Goal: Check status: Check status

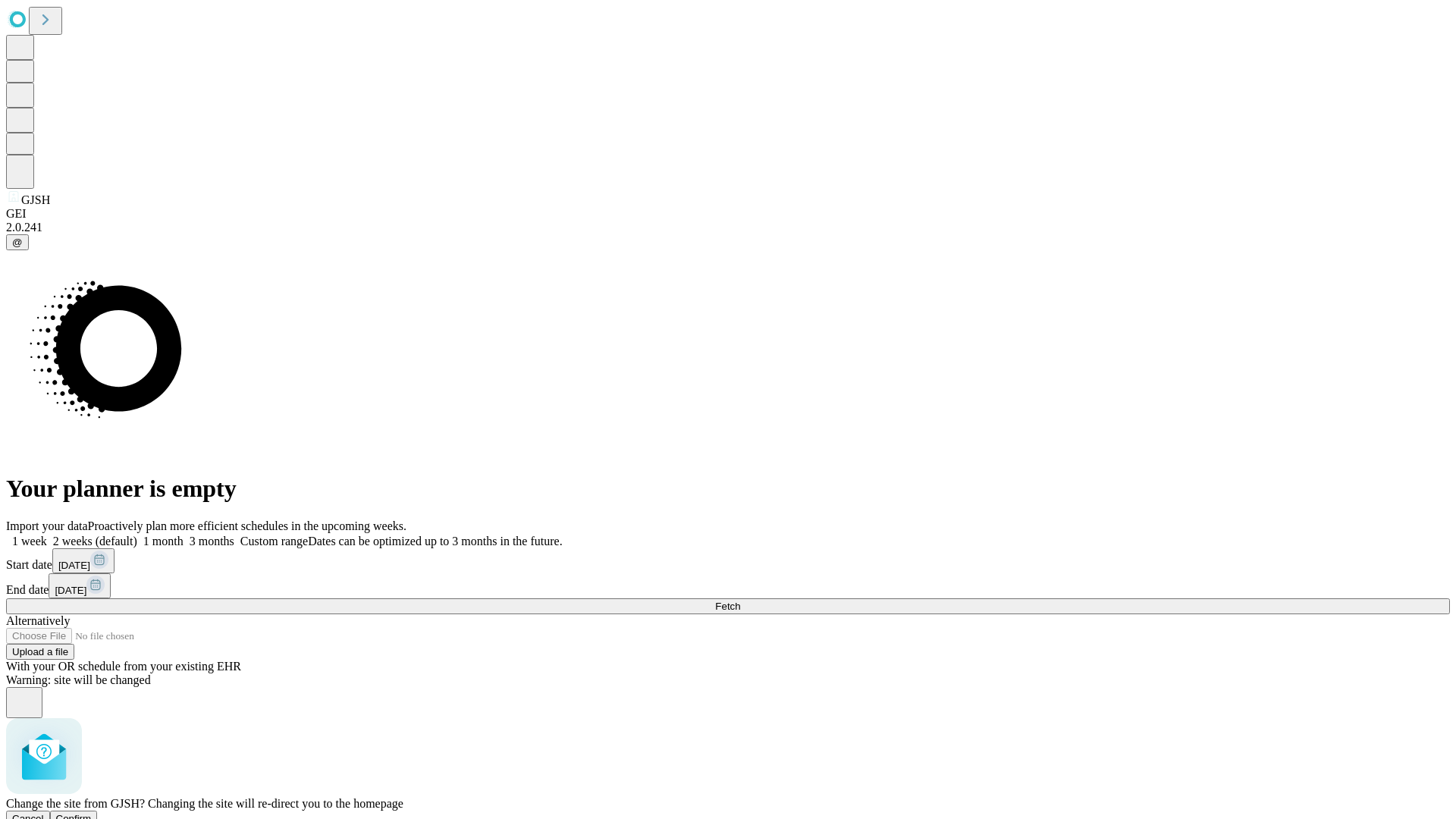
click at [91, 813] on span "Confirm" at bounding box center [74, 819] width 36 height 11
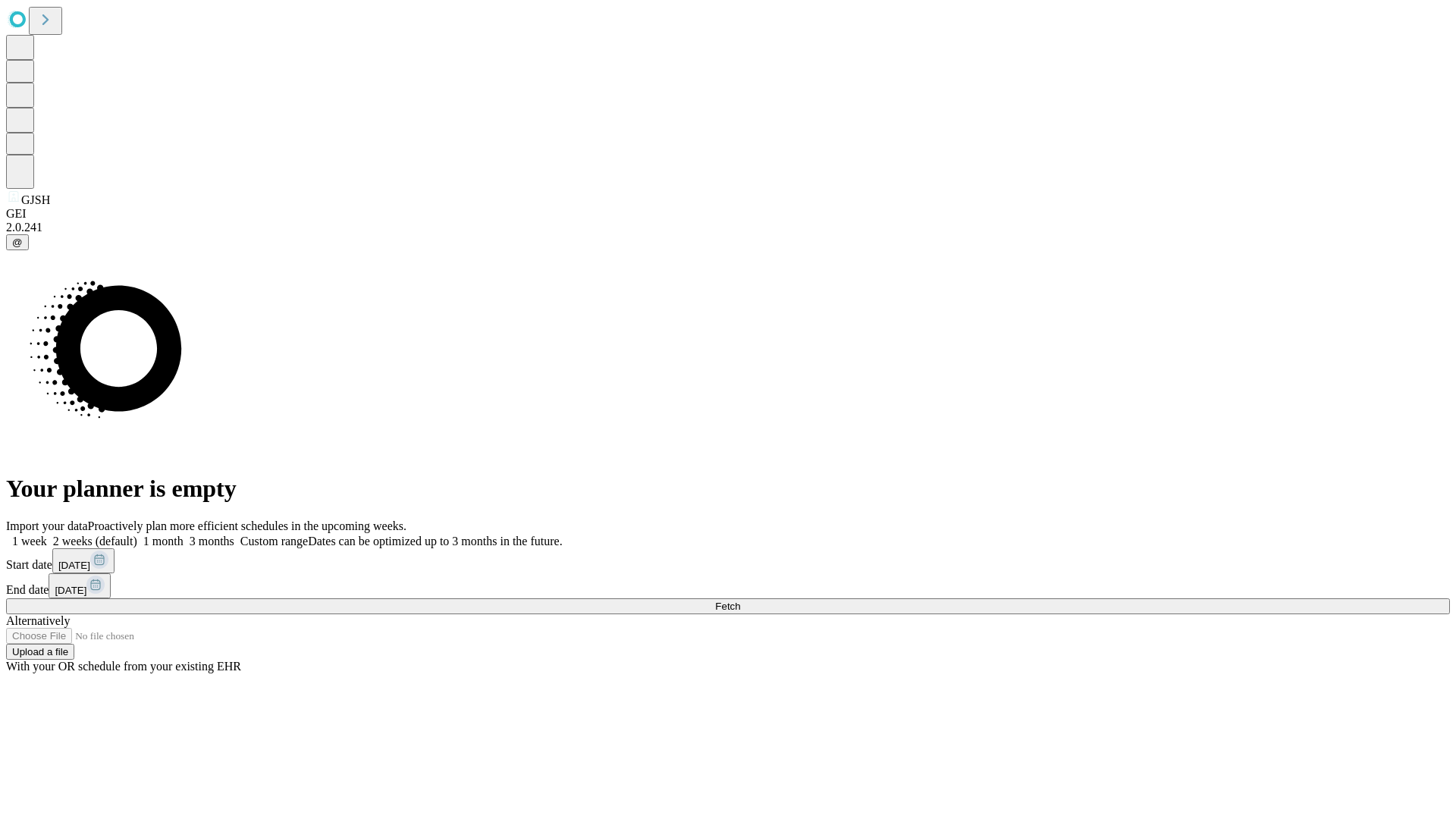
click at [184, 535] on label "1 month" at bounding box center [160, 541] width 46 height 13
click at [740, 601] on span "Fetch" at bounding box center [728, 606] width 25 height 11
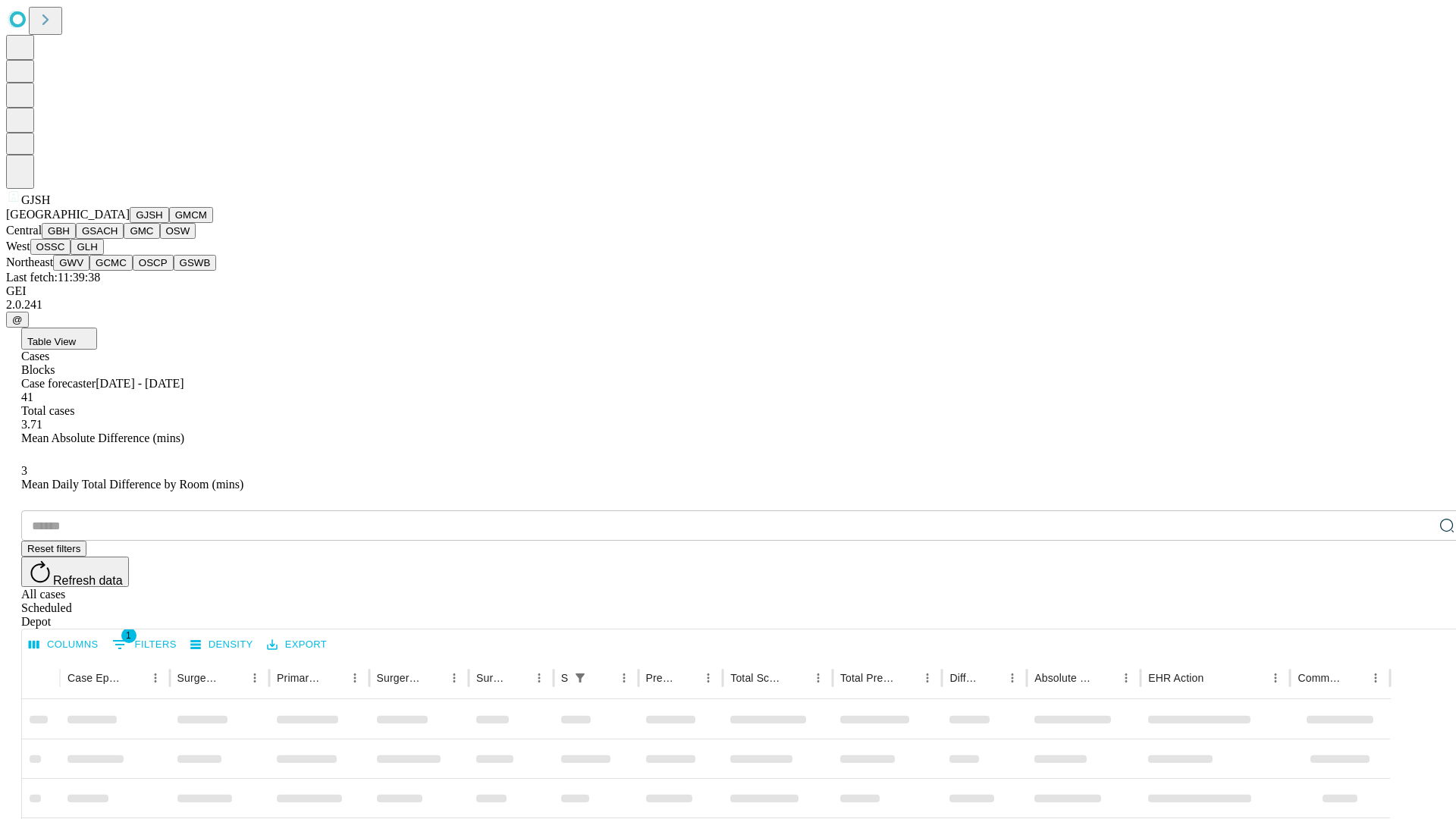
click at [169, 223] on button "GMCM" at bounding box center [191, 215] width 44 height 16
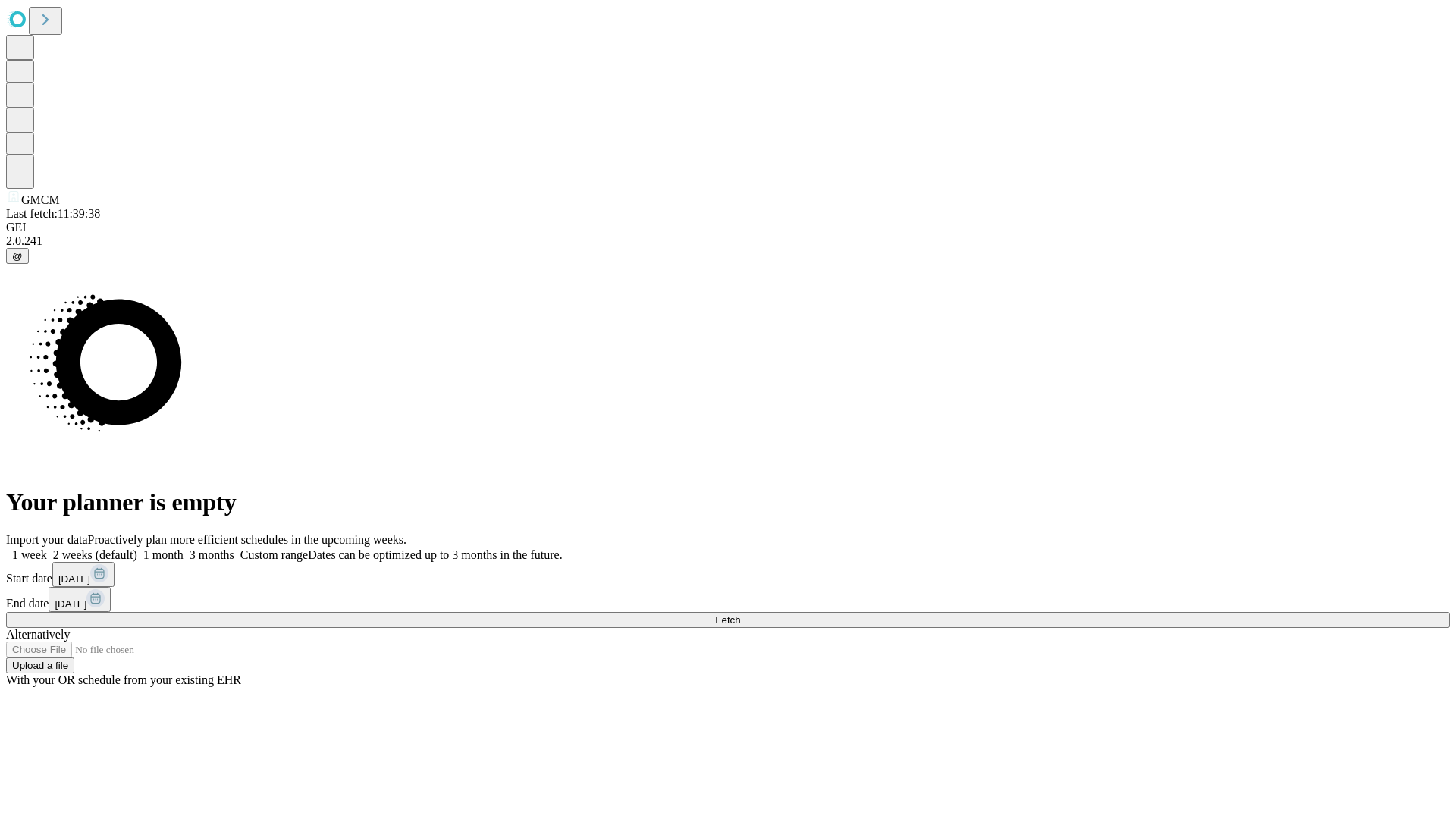
click at [184, 548] on label "1 month" at bounding box center [160, 554] width 46 height 13
click at [740, 615] on span "Fetch" at bounding box center [728, 620] width 25 height 11
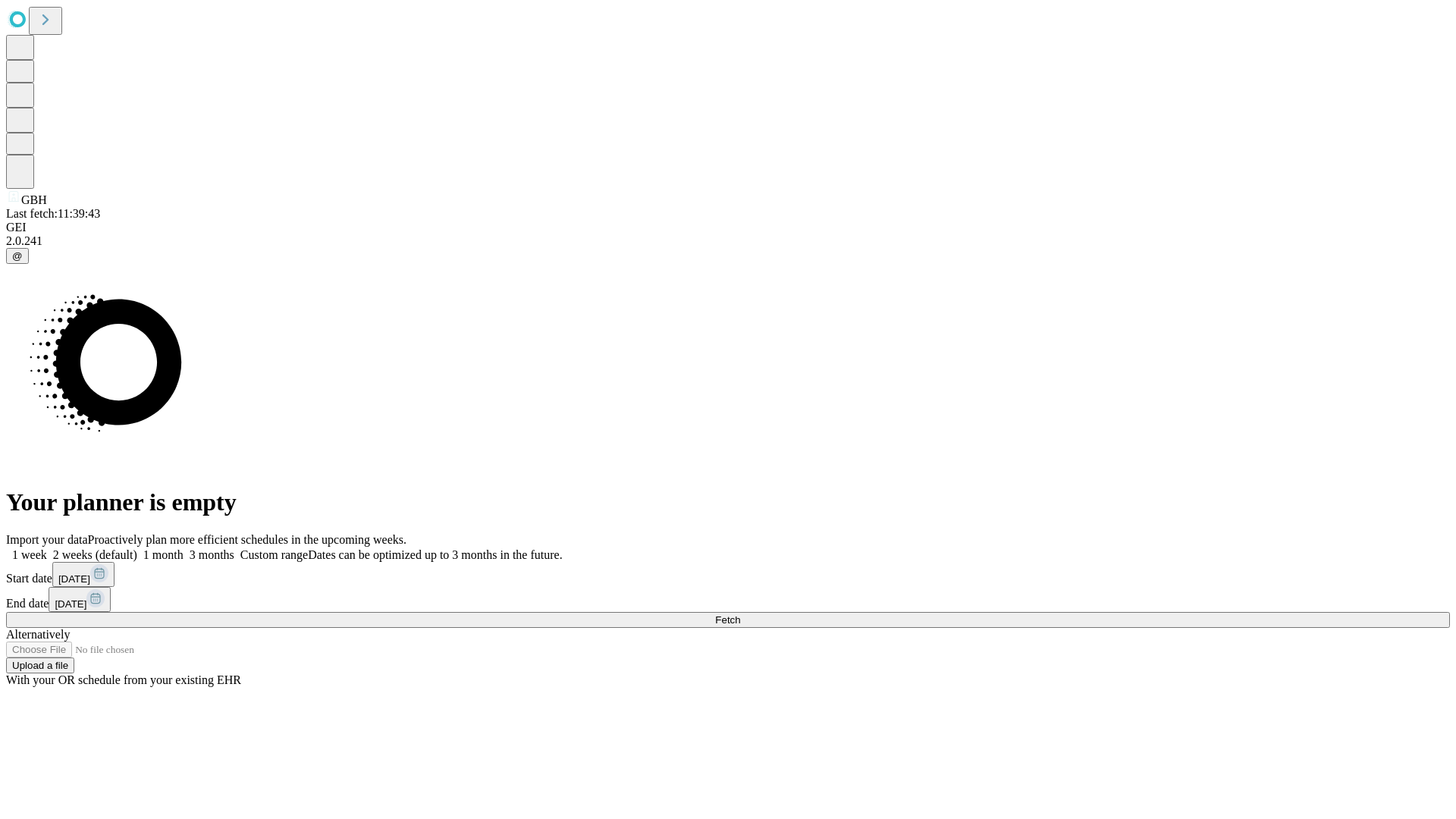
click at [184, 548] on label "1 month" at bounding box center [160, 554] width 46 height 13
click at [740, 615] on span "Fetch" at bounding box center [728, 620] width 25 height 11
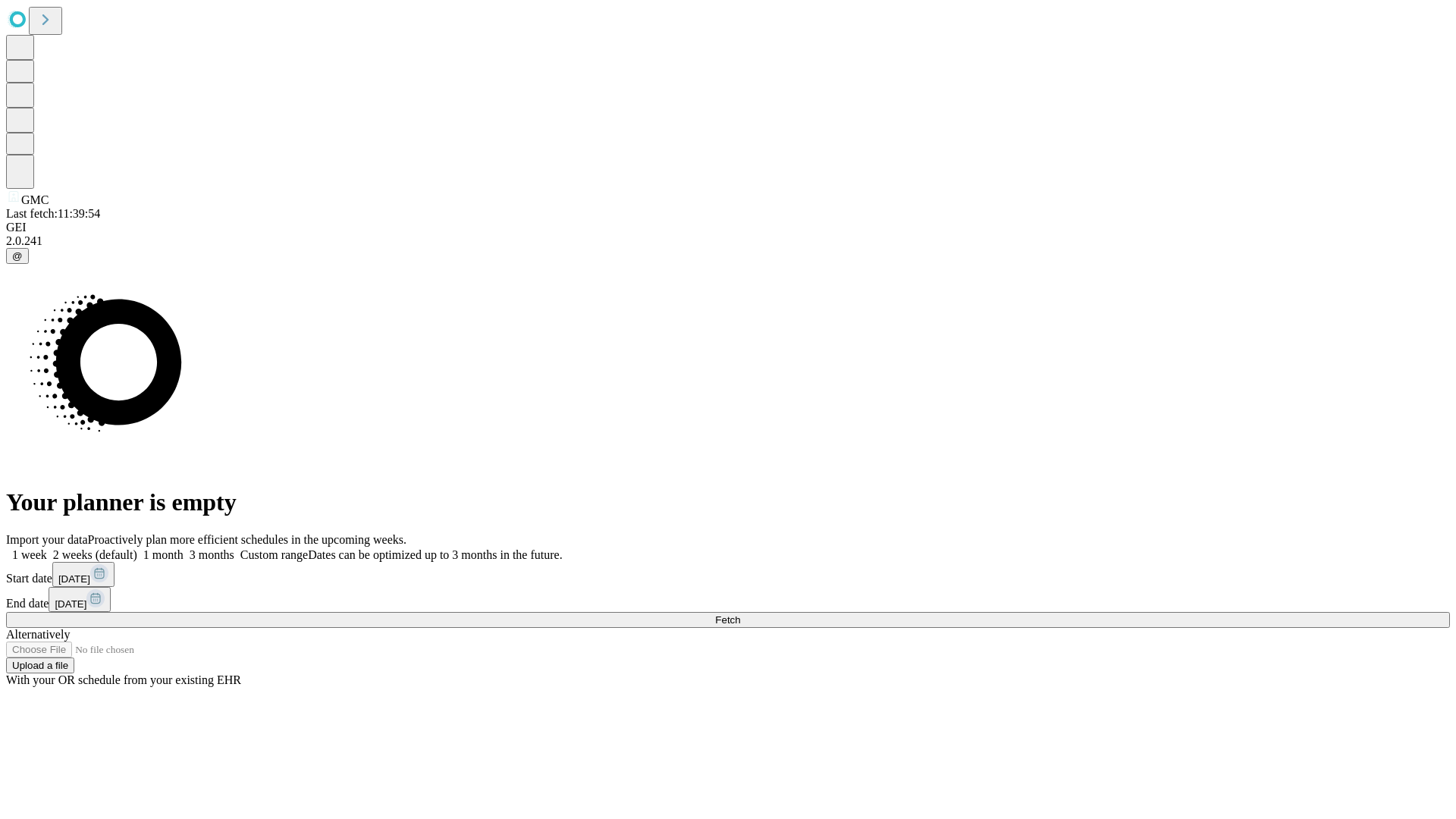
click at [184, 548] on label "1 month" at bounding box center [160, 554] width 46 height 13
click at [740, 615] on span "Fetch" at bounding box center [728, 620] width 25 height 11
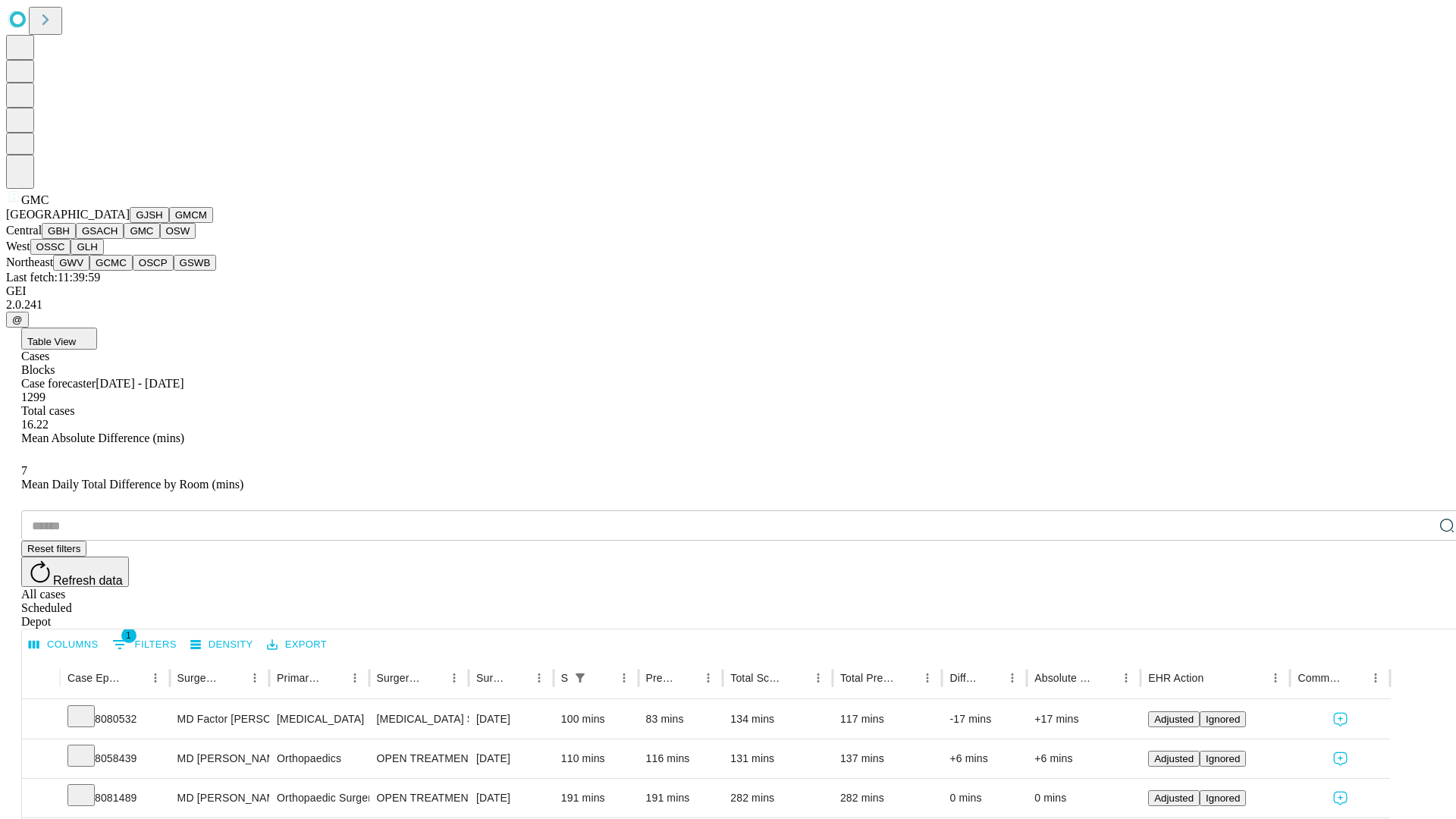
click at [160, 239] on button "OSW" at bounding box center [178, 231] width 37 height 16
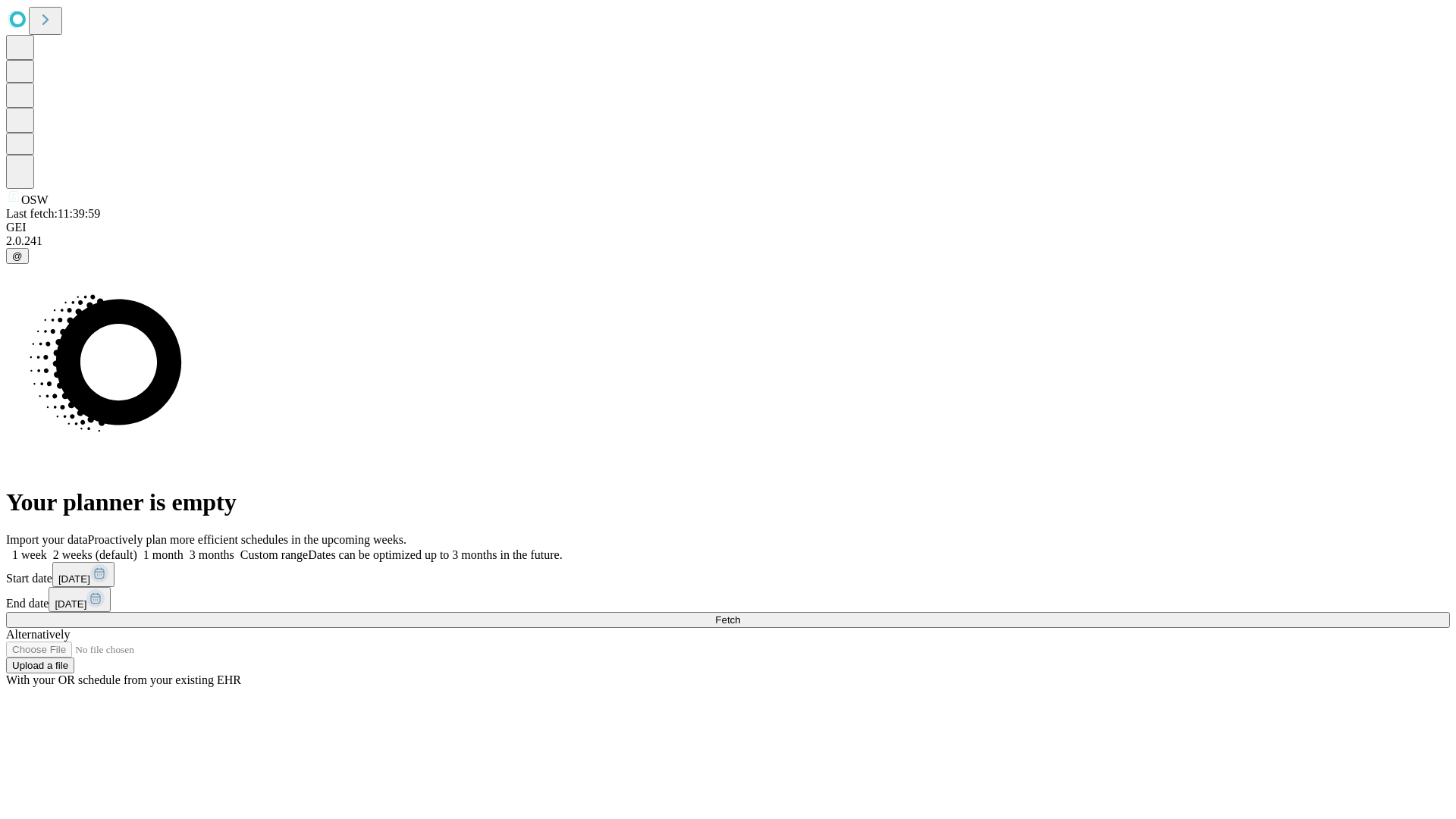
click at [184, 548] on label "1 month" at bounding box center [160, 554] width 46 height 13
click at [740, 615] on span "Fetch" at bounding box center [728, 620] width 25 height 11
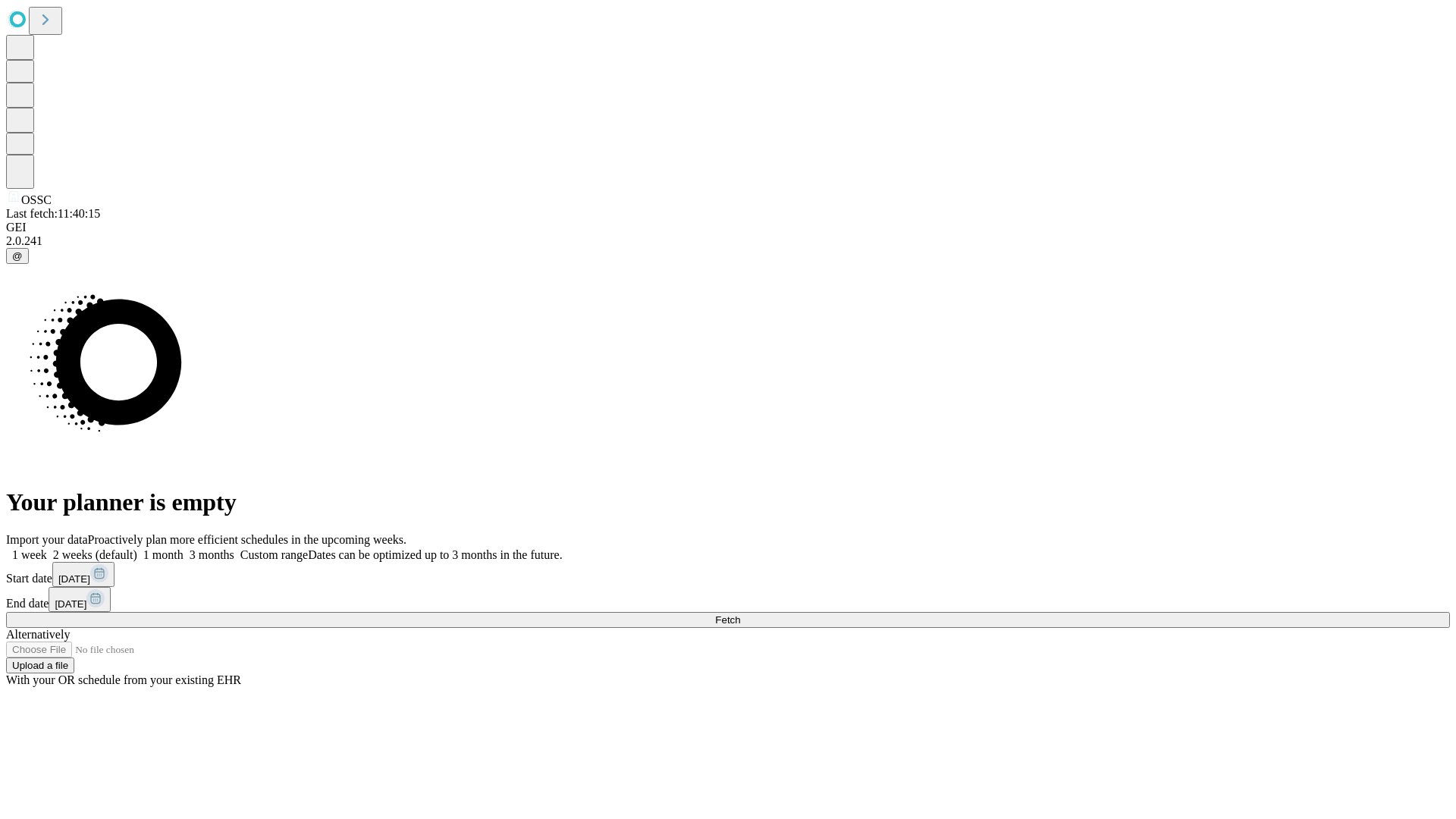
click at [184, 548] on label "1 month" at bounding box center [160, 554] width 46 height 13
click at [740, 615] on span "Fetch" at bounding box center [728, 620] width 25 height 11
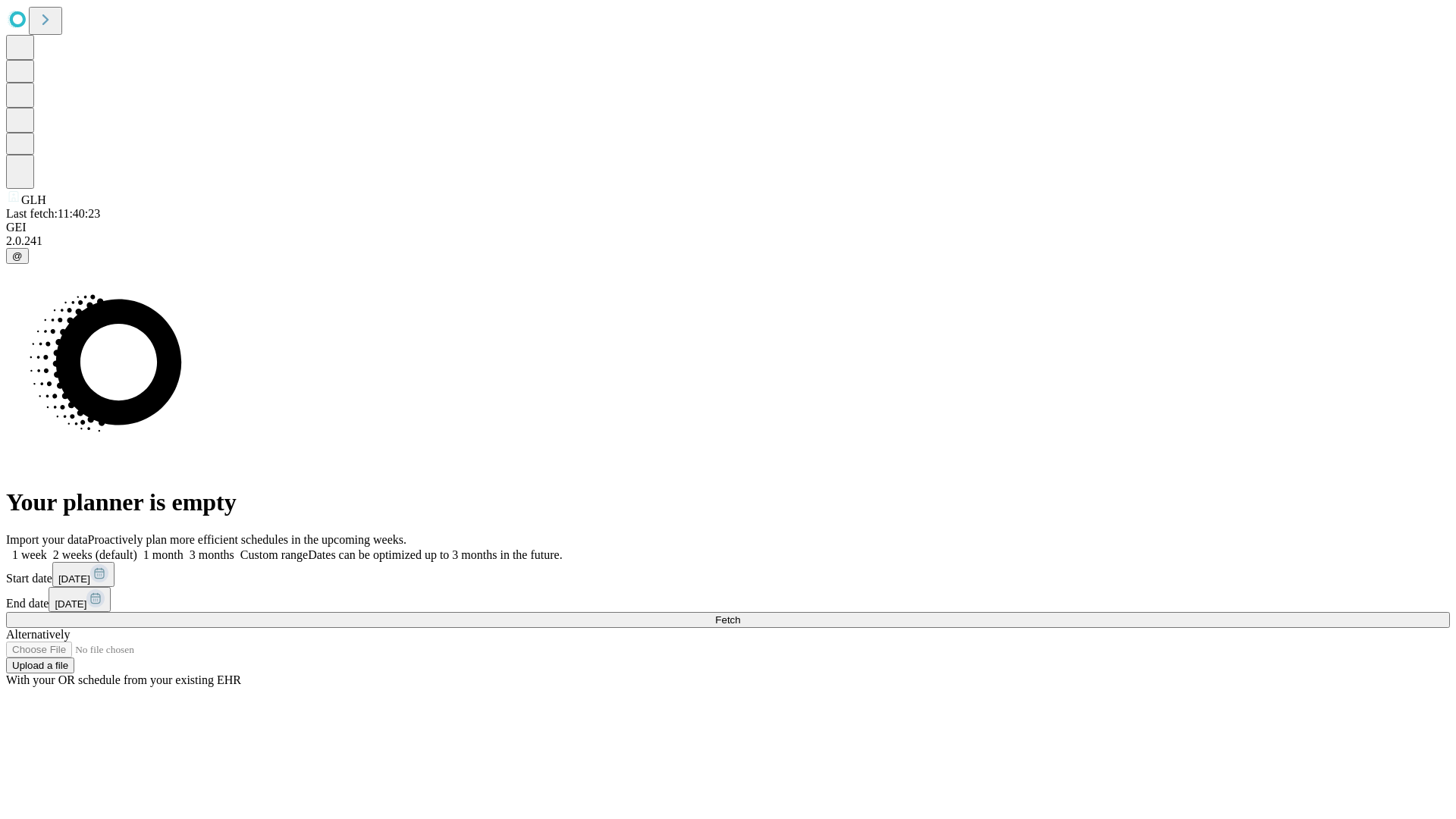
click at [740, 615] on span "Fetch" at bounding box center [728, 620] width 25 height 11
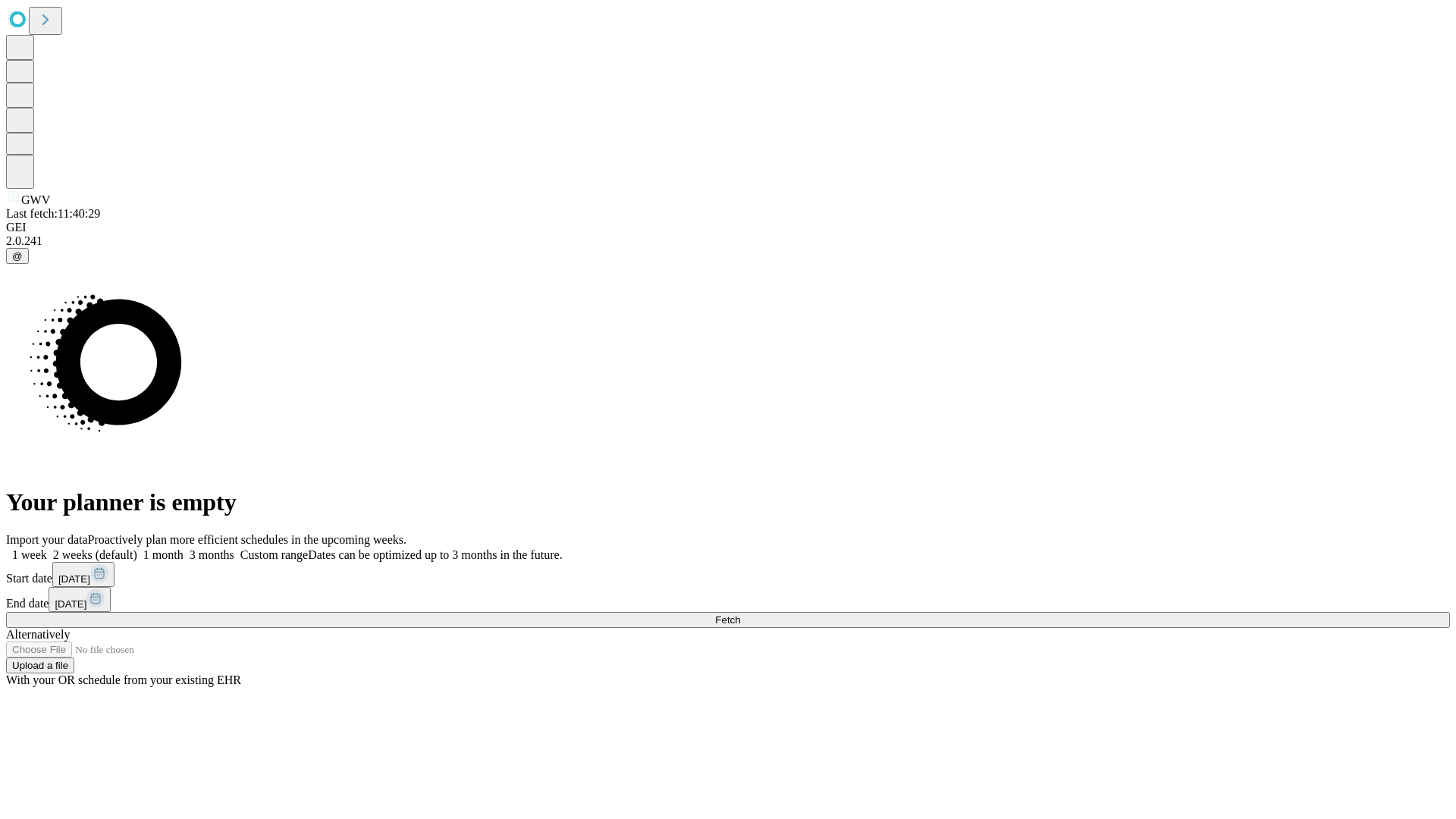
click at [184, 548] on label "1 month" at bounding box center [160, 554] width 46 height 13
click at [740, 615] on span "Fetch" at bounding box center [728, 620] width 25 height 11
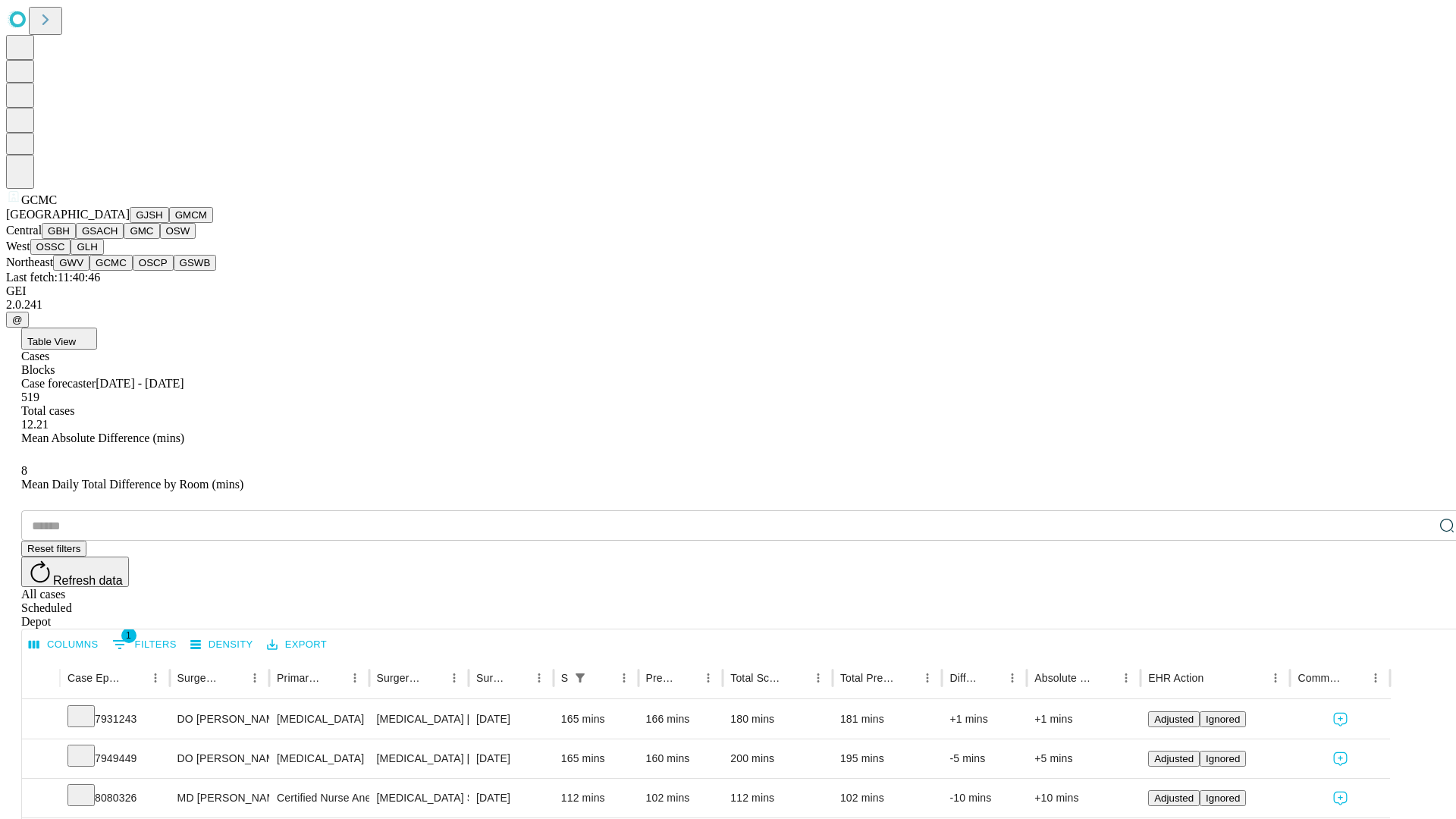
click at [133, 271] on button "OSCP" at bounding box center [153, 263] width 41 height 16
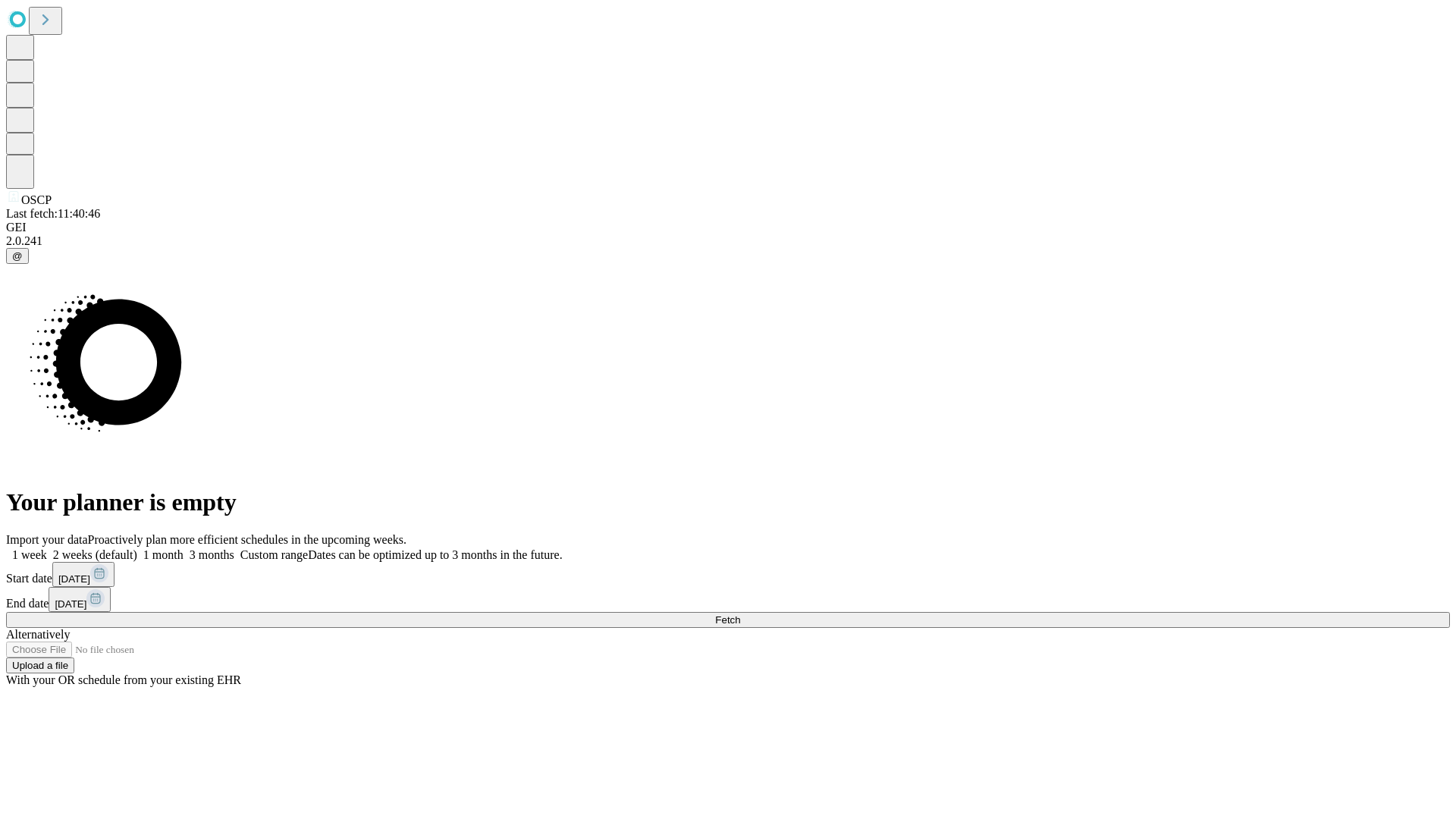
click at [184, 548] on label "1 month" at bounding box center [160, 554] width 46 height 13
click at [740, 615] on span "Fetch" at bounding box center [728, 620] width 25 height 11
